Goal: Find specific page/section: Find specific page/section

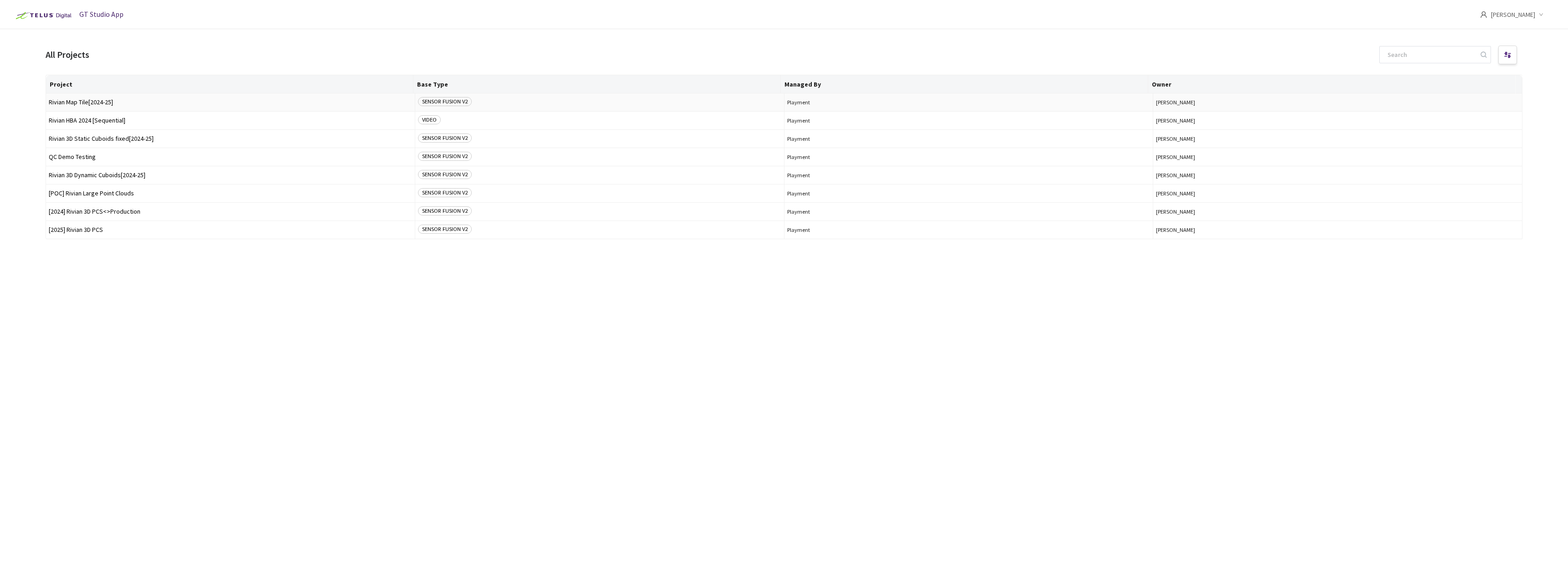
click at [115, 100] on span "Rivian Map Tile[2024-25]" at bounding box center [230, 102] width 363 height 7
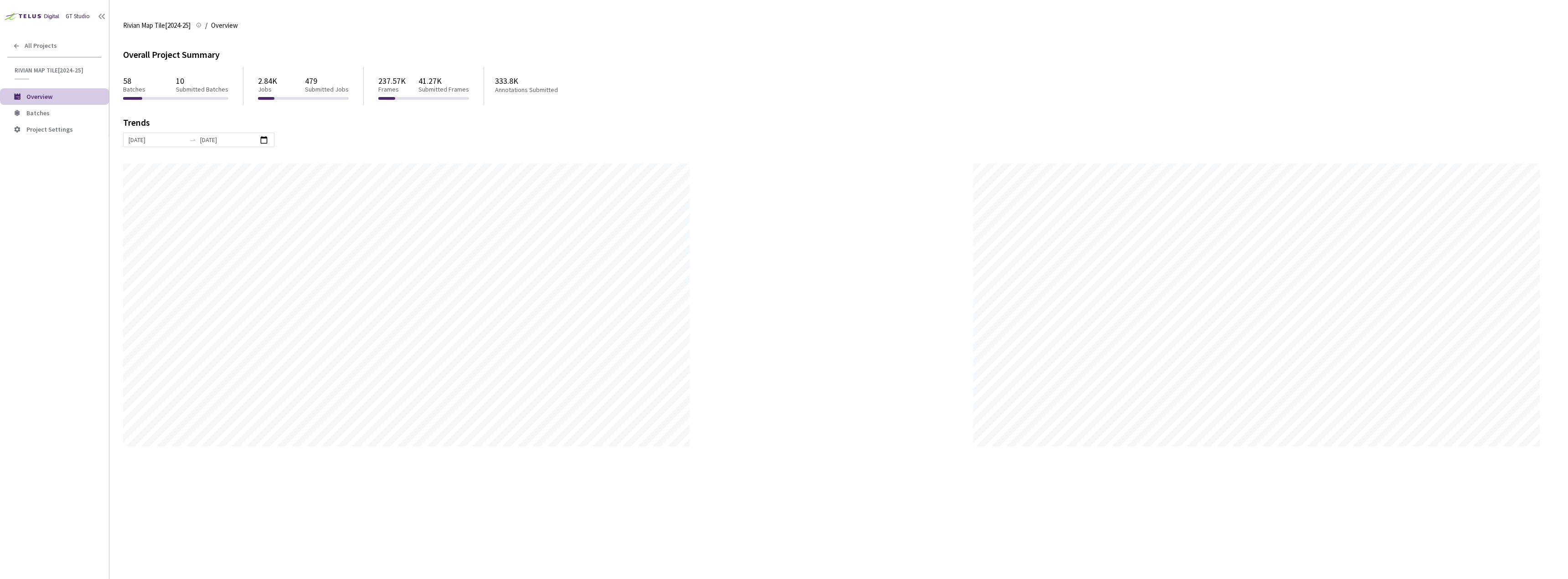
scroll to position [579, 1568]
click at [68, 111] on span "Batches" at bounding box center [64, 113] width 75 height 8
